Goal: Find specific page/section: Find specific page/section

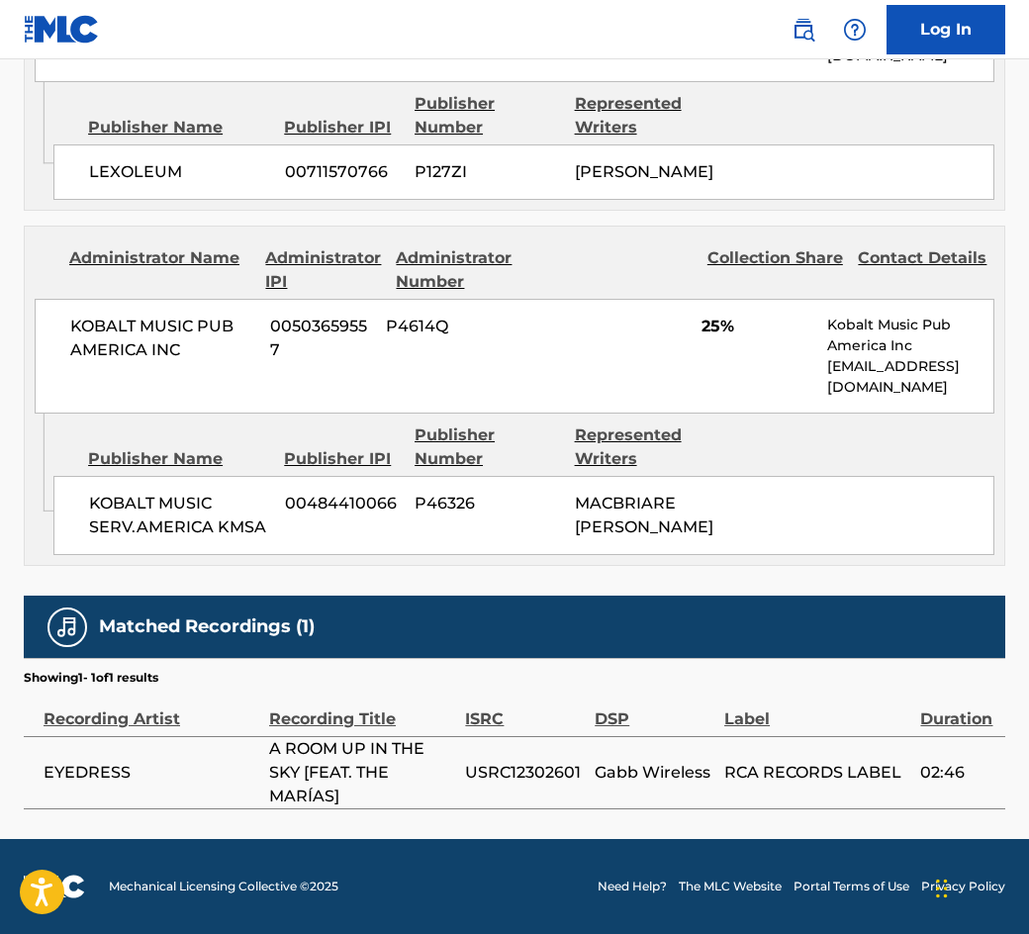
scroll to position [1515, 0]
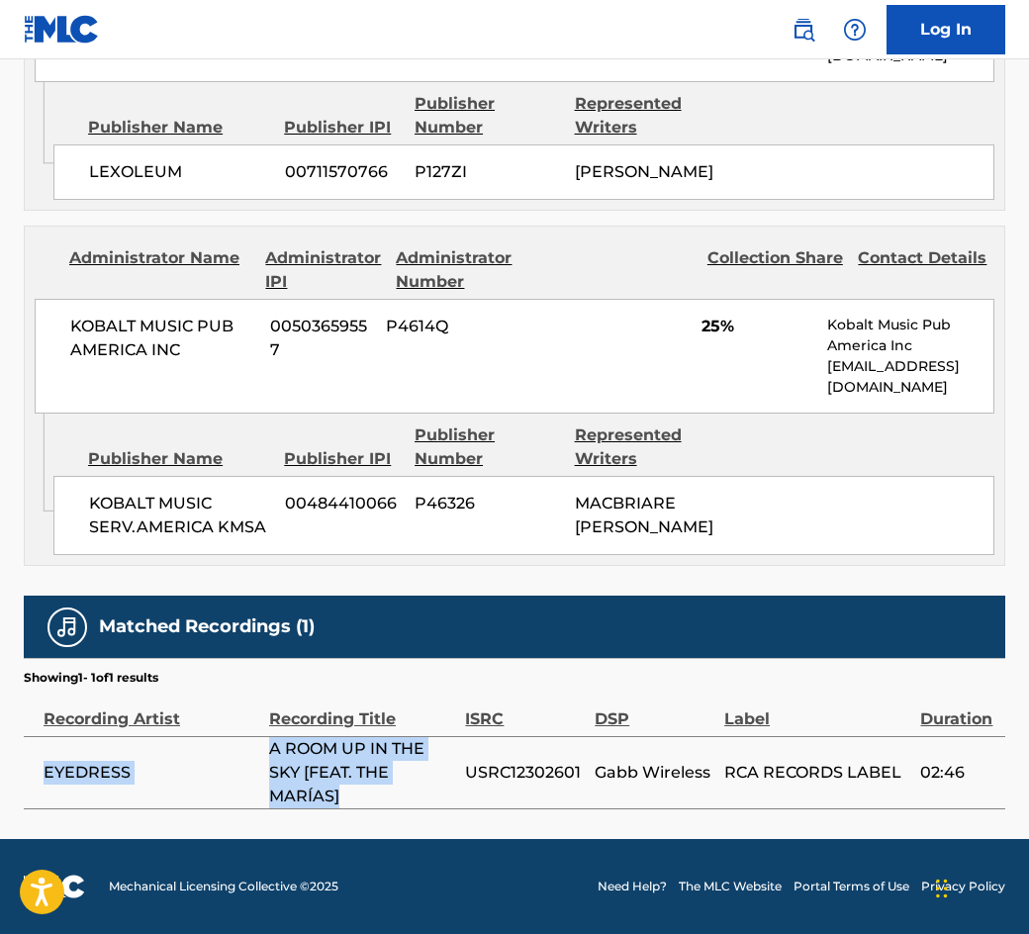
drag, startPoint x: 267, startPoint y: 744, endPoint x: 344, endPoint y: 804, distance: 97.4
click at [344, 804] on tr "EYEDRESS A ROOM UP IN THE SKY [FEAT. THE MARÍAS] USRC12302601 Gabb Wireless RCA…" at bounding box center [515, 772] width 982 height 72
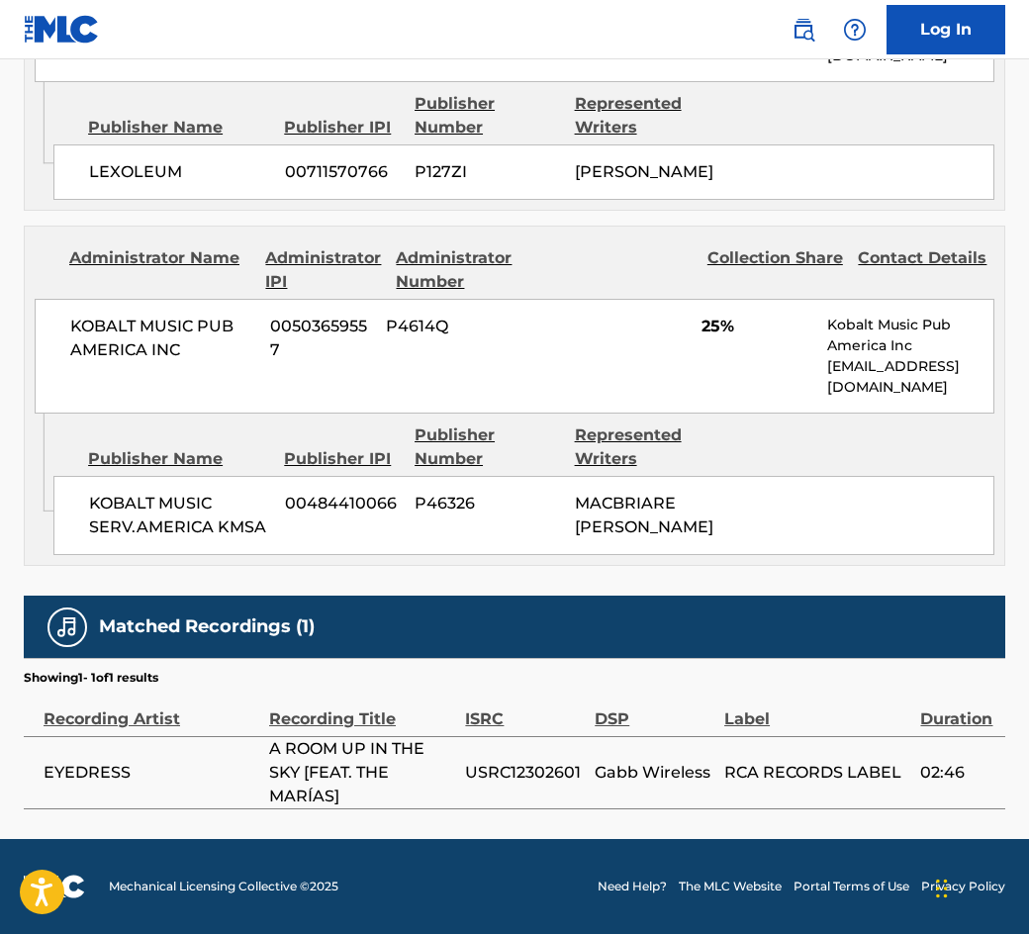
click at [345, 801] on span "A ROOM UP IN THE SKY [FEAT. THE MARÍAS]" at bounding box center [362, 772] width 186 height 71
drag, startPoint x: 342, startPoint y: 797, endPoint x: 269, endPoint y: 744, distance: 90.1
click at [269, 744] on span "A ROOM UP IN THE SKY [FEAT. THE MARÍAS]" at bounding box center [362, 772] width 186 height 71
copy span "A ROOM UP IN THE SKY [FEAT. THE MARÍAS]"
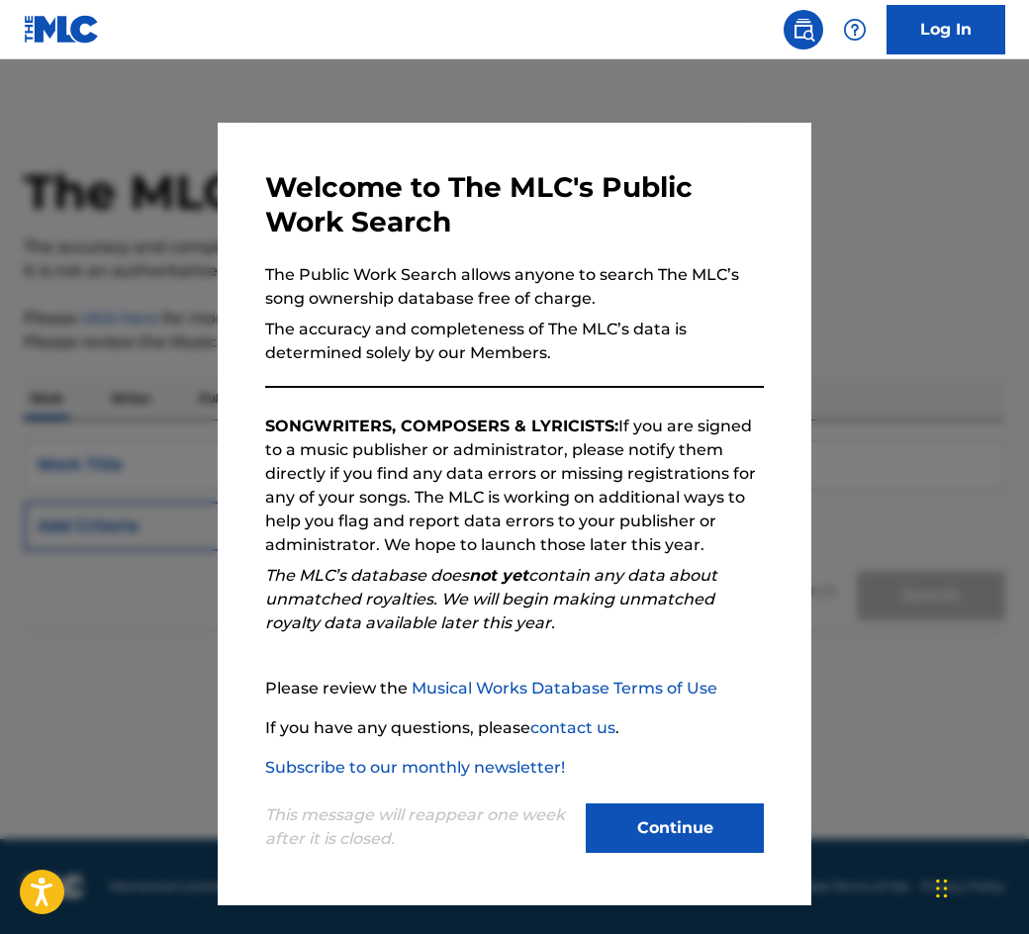
click at [704, 839] on button "Continue" at bounding box center [675, 828] width 178 height 49
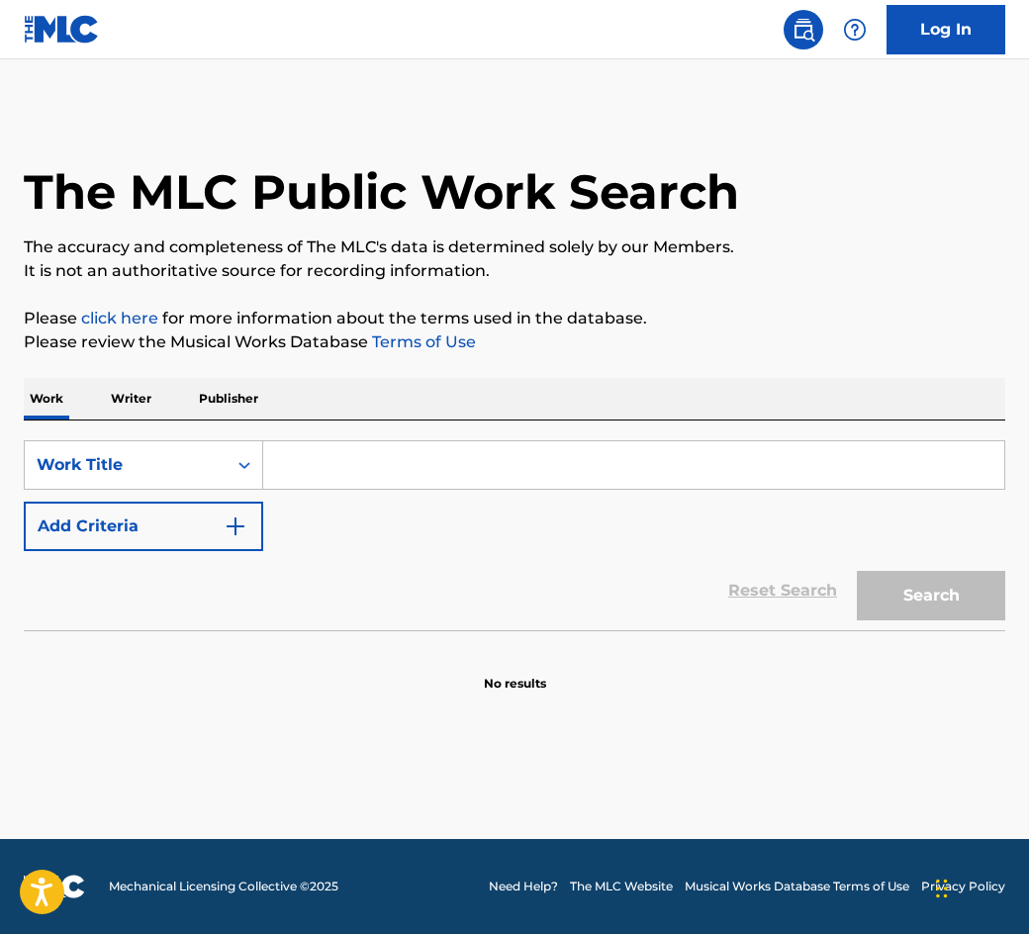
click at [375, 464] on input "Search Form" at bounding box center [633, 465] width 741 height 48
paste input "A ROOM UP IN THE SKY [FEAT. THE MARÍAS]"
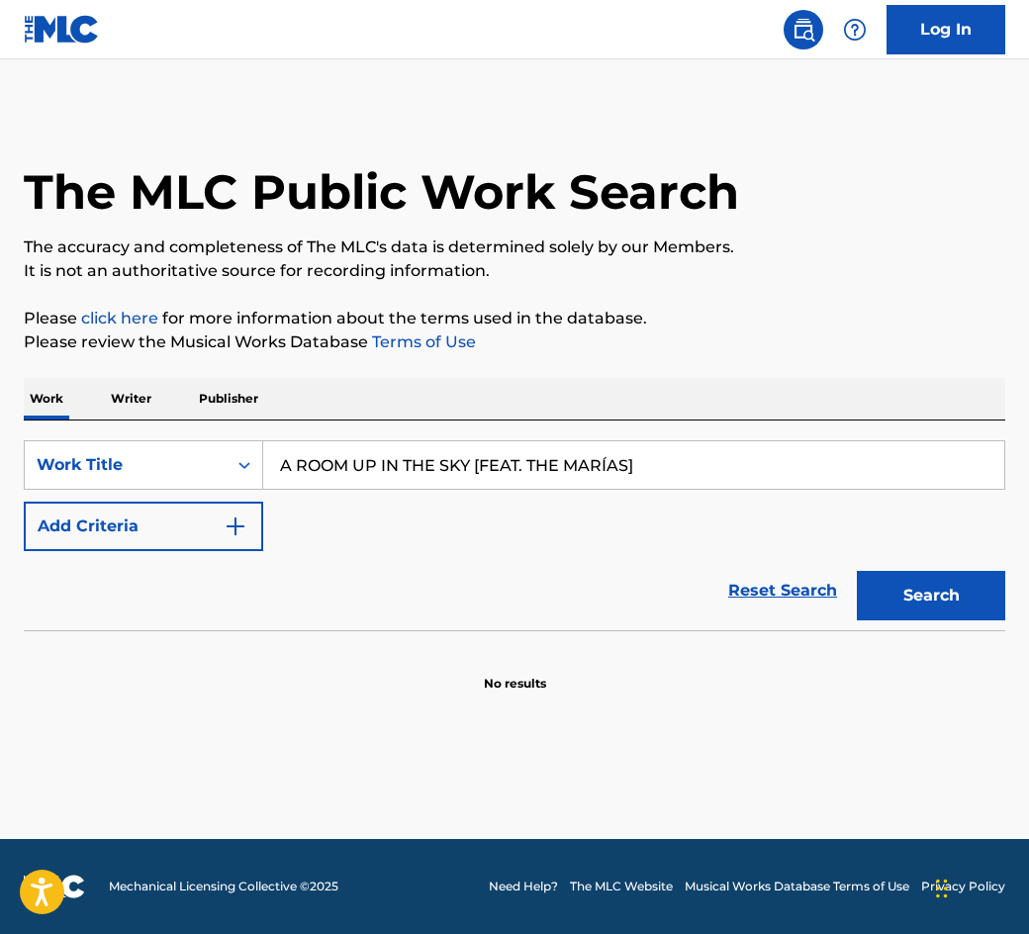
type input "A ROOM UP IN THE SKY [FEAT. THE MARÍAS]"
click at [931, 596] on button "Search" at bounding box center [931, 595] width 148 height 49
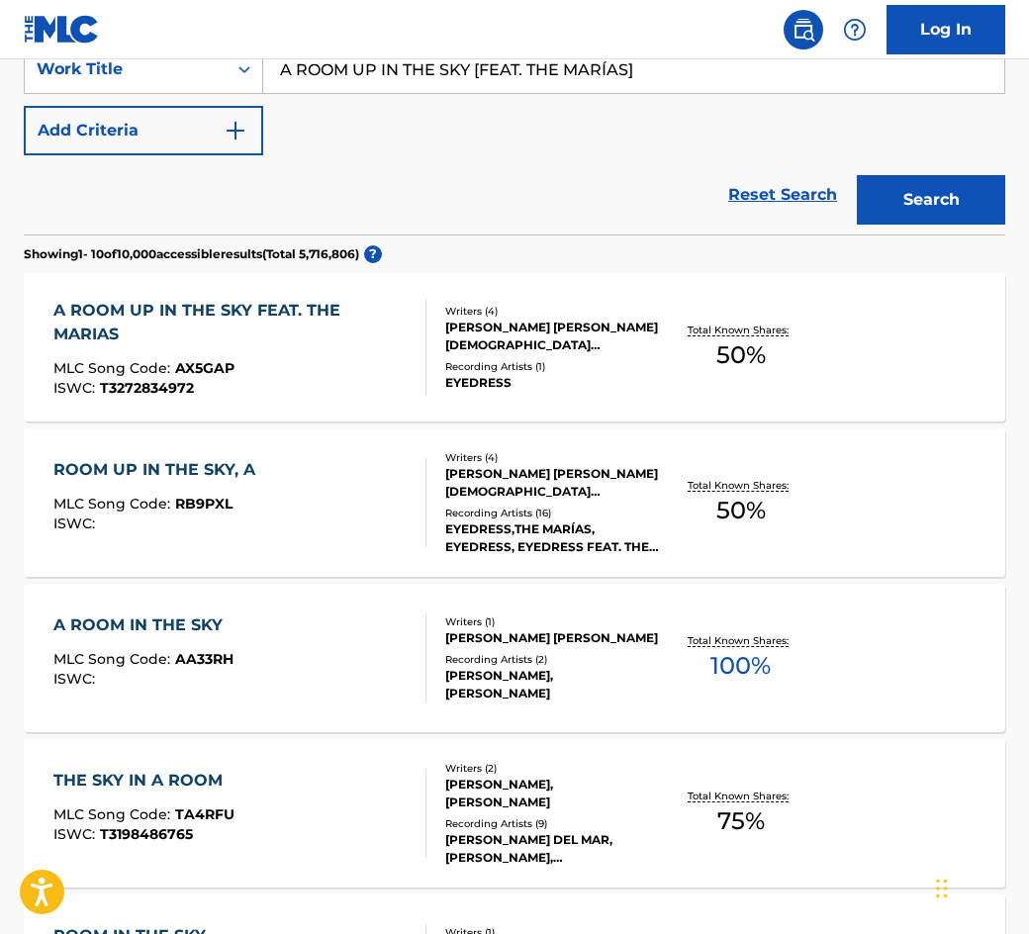
scroll to position [567, 0]
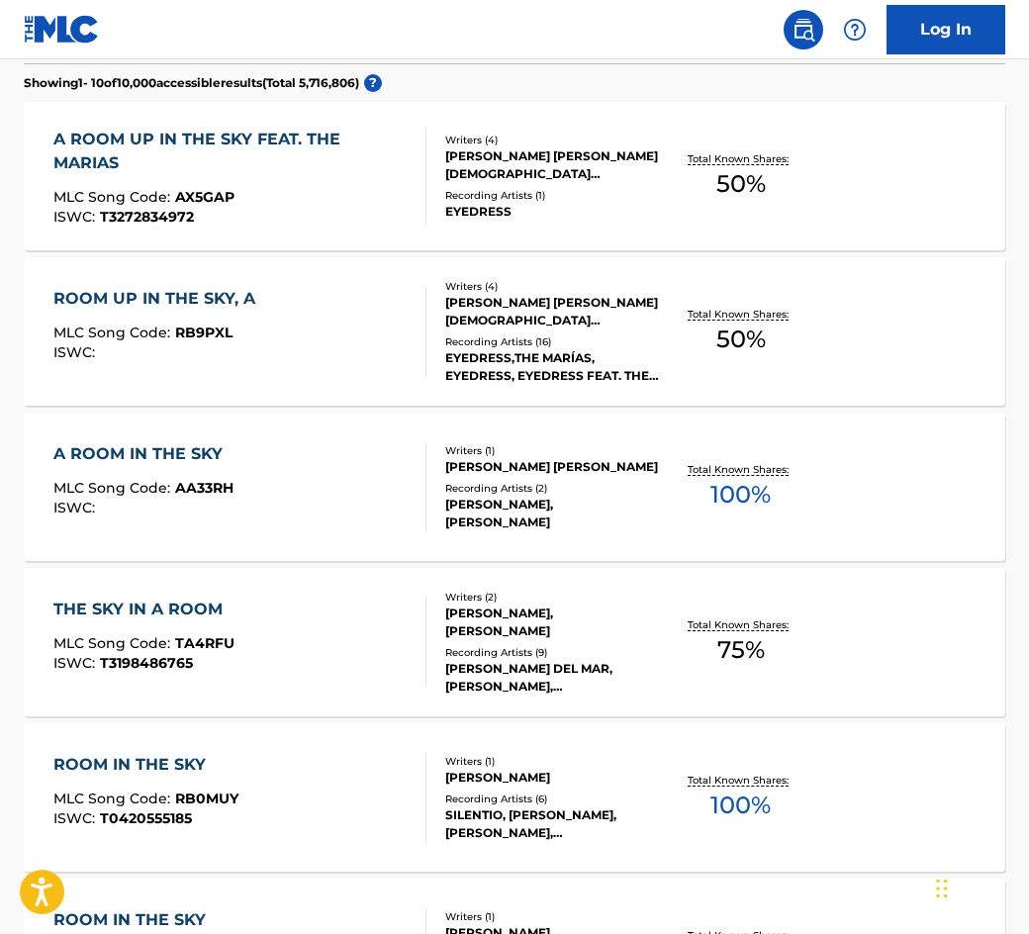
click at [219, 294] on div "ROOM UP IN THE SKY, A" at bounding box center [159, 299] width 212 height 24
click at [224, 130] on div "A ROOM UP IN THE SKY FEAT. THE MARIAS" at bounding box center [231, 152] width 356 height 48
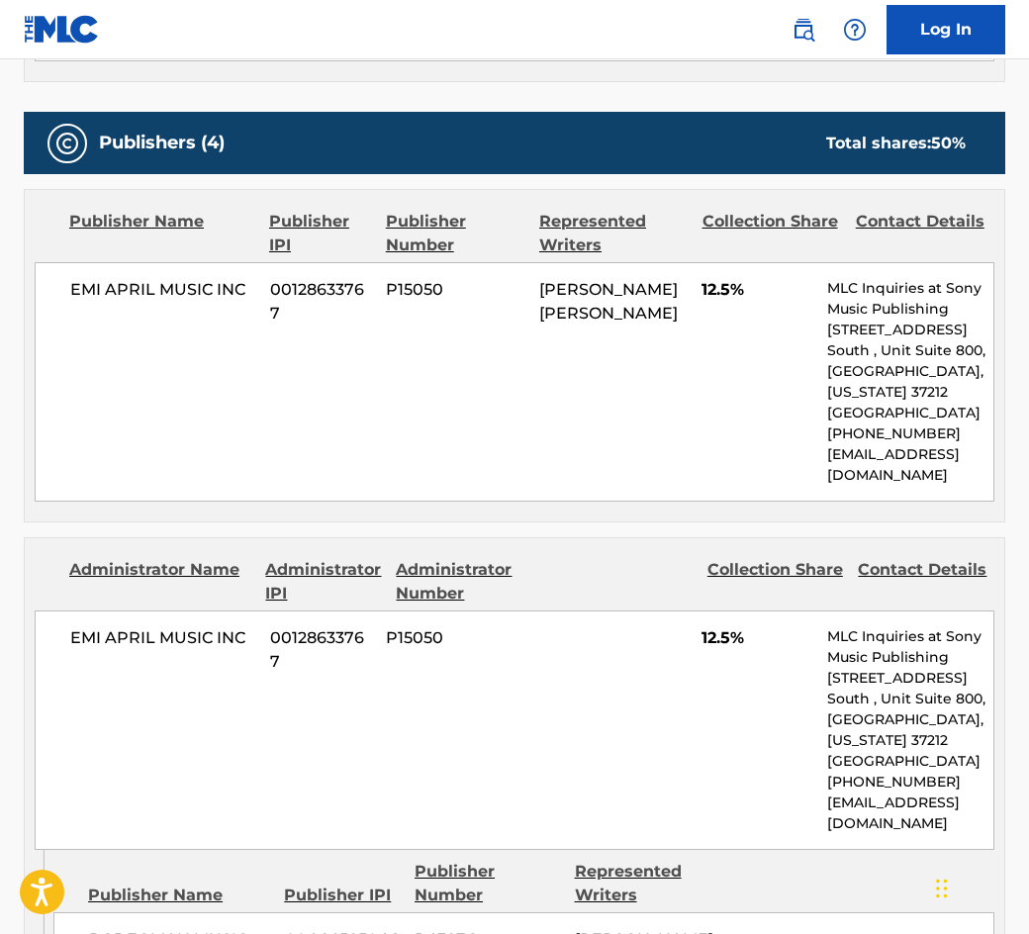
scroll to position [798, 0]
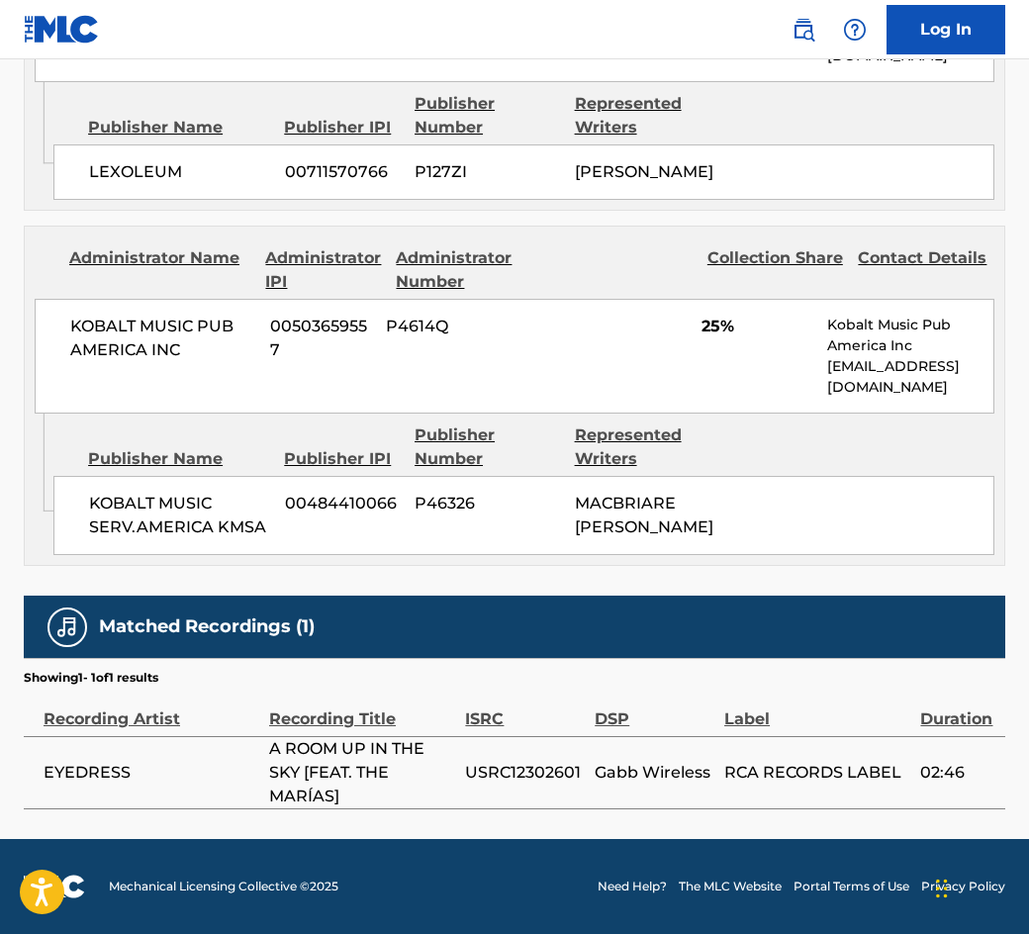
scroll to position [1515, 0]
